Goal: Task Accomplishment & Management: Complete application form

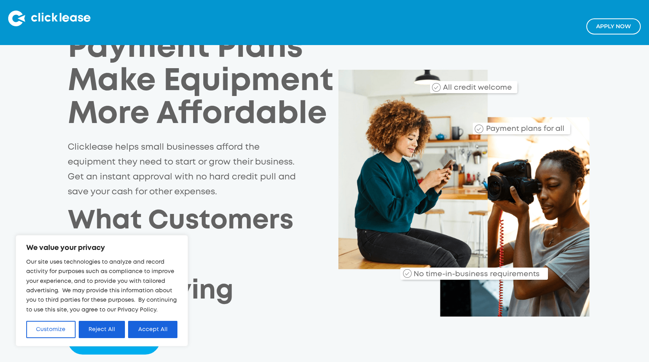
scroll to position [157, 0]
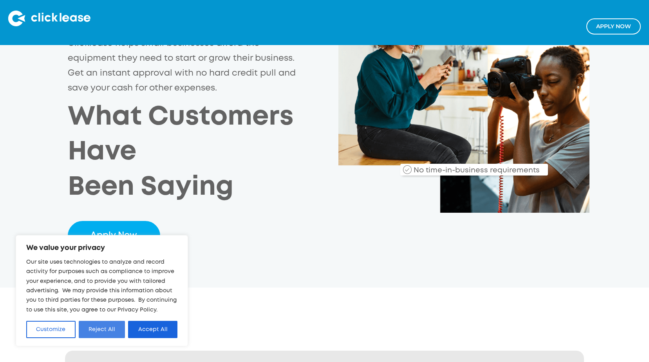
click at [104, 328] on button "Reject All" at bounding box center [102, 329] width 47 height 17
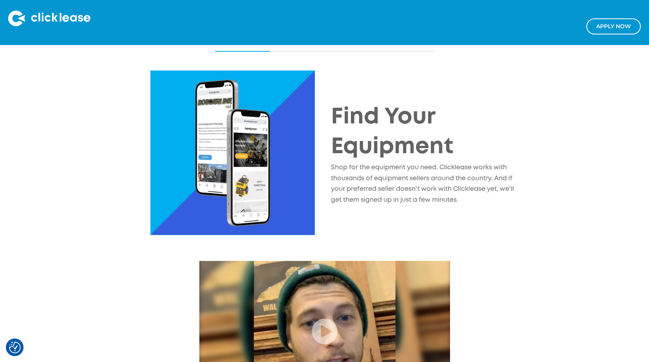
scroll to position [783, 0]
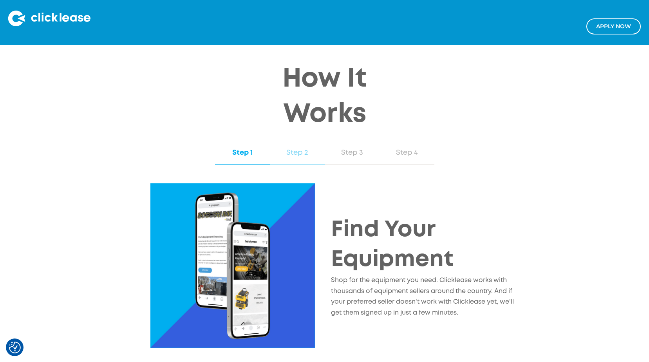
click at [305, 150] on div "Step 2" at bounding box center [297, 153] width 39 height 10
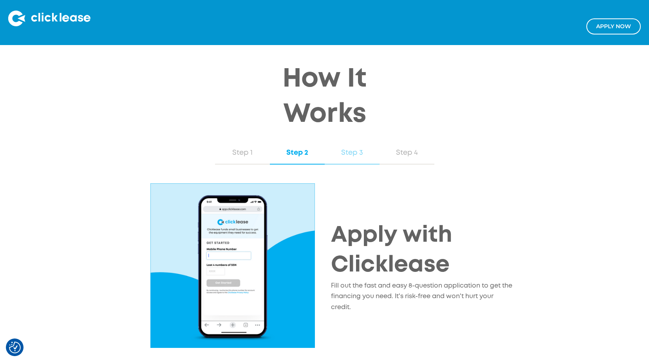
click at [342, 153] on div "Step 3" at bounding box center [351, 153] width 39 height 10
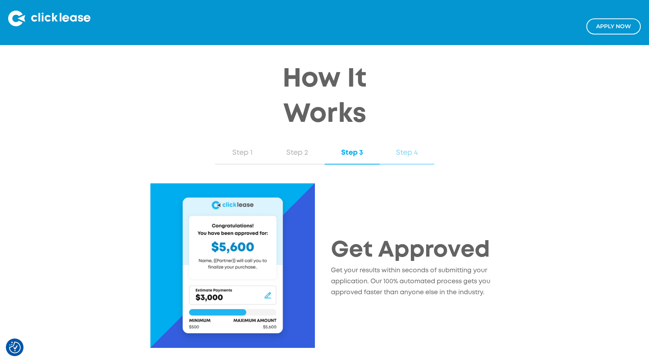
click at [397, 156] on div "Step 4" at bounding box center [406, 153] width 39 height 10
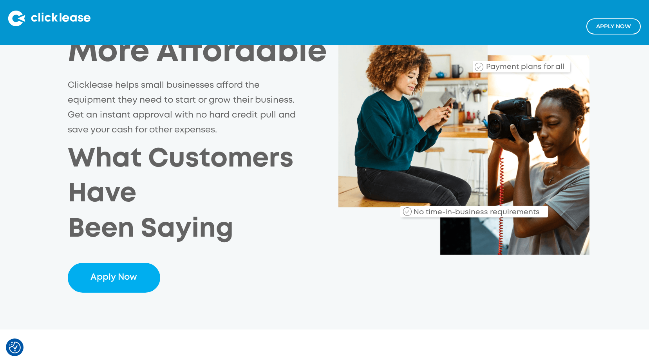
scroll to position [117, 0]
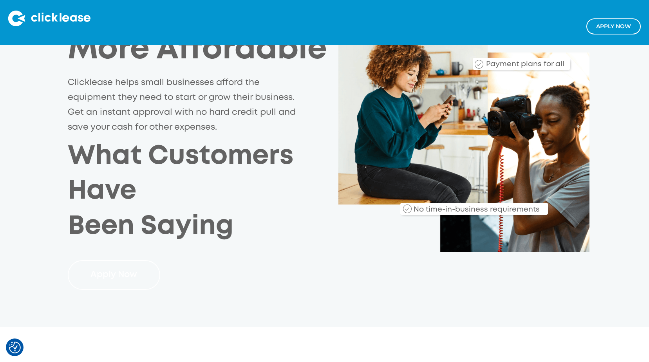
click at [135, 271] on link "Apply Now" at bounding box center [114, 275] width 93 height 30
